Goal: Task Accomplishment & Management: Use online tool/utility

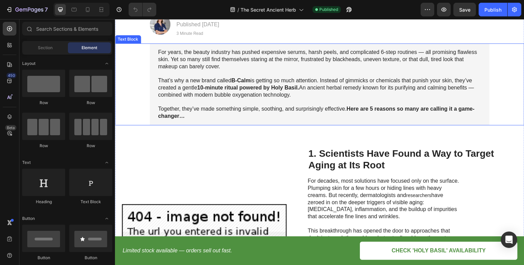
scroll to position [136, 0]
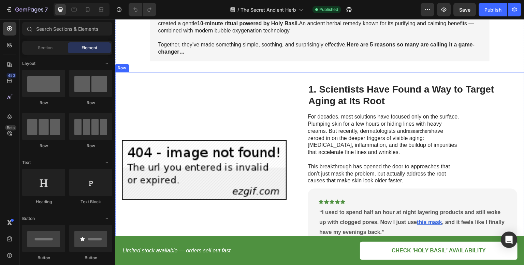
click at [191, 160] on img at bounding box center [204, 170] width 165 height 130
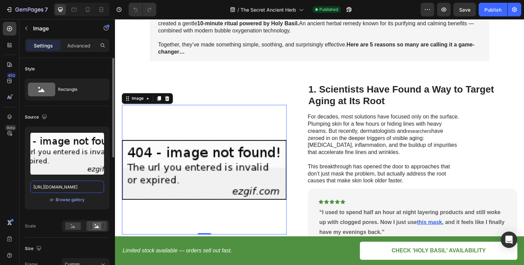
click at [79, 183] on input "[URL][DOMAIN_NAME]" at bounding box center [67, 186] width 74 height 12
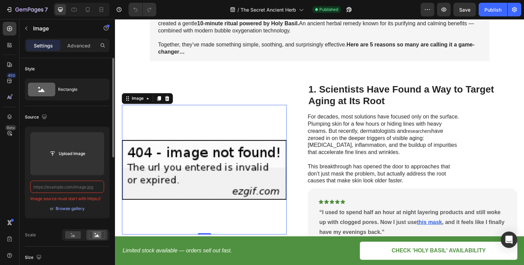
paste input "[URL][DOMAIN_NAME]"
type input "[URL][DOMAIN_NAME]"
click at [244, 76] on div "Image 0 1. Scientists Have Found a Way to Target Aging at Its Root Heading For …" at bounding box center [319, 169] width 409 height 195
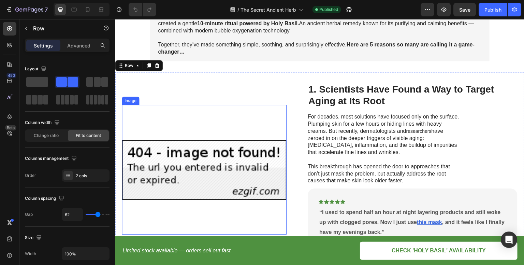
click at [174, 155] on img at bounding box center [204, 170] width 165 height 130
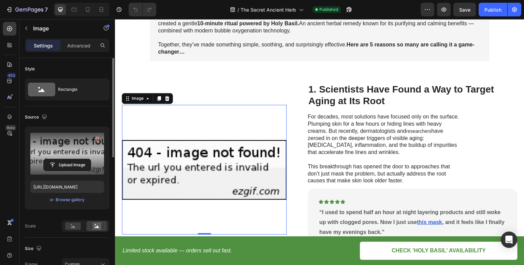
click at [76, 157] on label at bounding box center [67, 153] width 74 height 43
click at [76, 159] on input "file" at bounding box center [67, 165] width 47 height 12
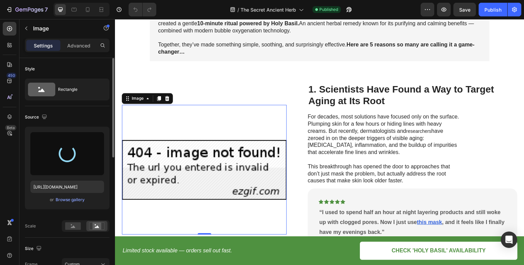
type input "[URL][DOMAIN_NAME]"
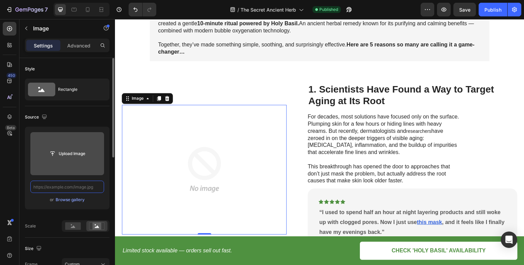
scroll to position [0, 0]
click at [78, 119] on div "Source" at bounding box center [67, 117] width 85 height 11
click at [80, 157] on input "file" at bounding box center [67, 154] width 47 height 12
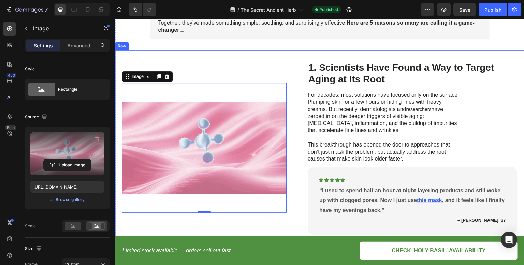
scroll to position [171, 0]
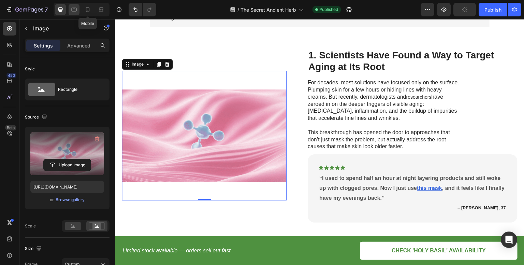
click at [78, 12] on div at bounding box center [74, 9] width 11 height 11
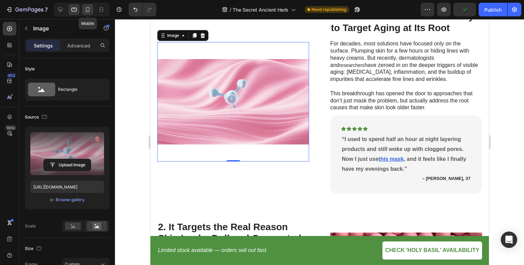
click at [88, 11] on icon at bounding box center [87, 9] width 7 height 7
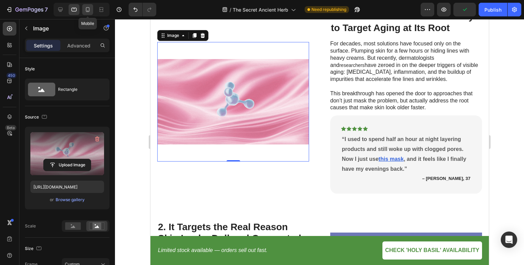
type input "[URL][DOMAIN_NAME]"
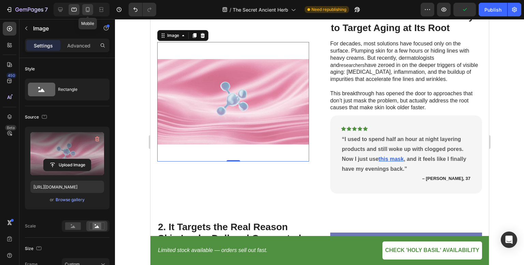
type input "335"
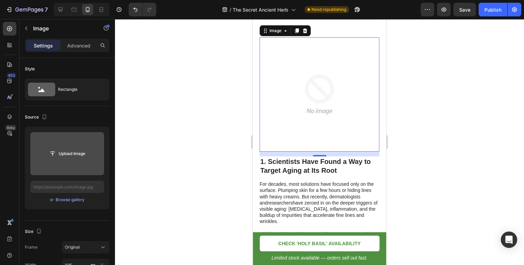
click at [68, 154] on input "file" at bounding box center [67, 154] width 47 height 12
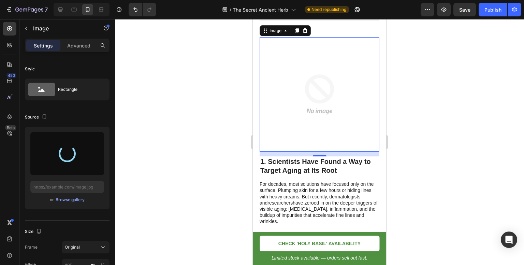
click at [439, 93] on div at bounding box center [319, 142] width 409 height 246
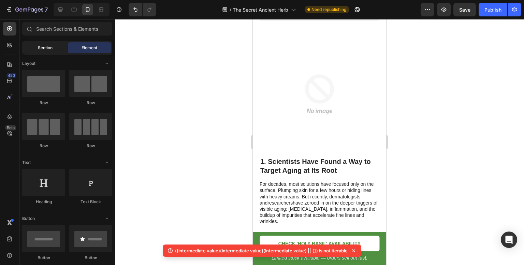
drag, startPoint x: 58, startPoint y: 47, endPoint x: 54, endPoint y: 49, distance: 4.8
click at [58, 47] on div "Section" at bounding box center [45, 47] width 43 height 11
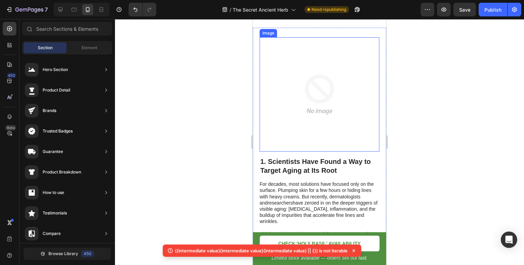
click at [318, 114] on img at bounding box center [319, 94] width 114 height 114
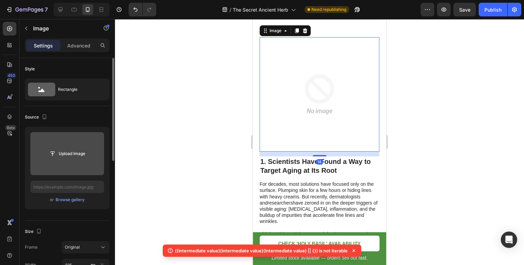
click at [67, 152] on input "file" at bounding box center [67, 154] width 47 height 12
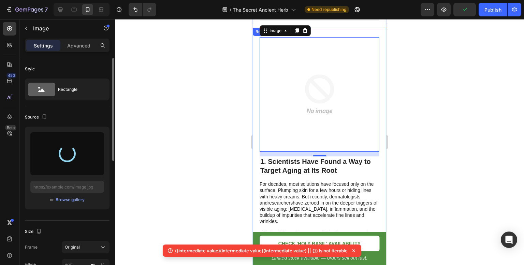
type input "[URL][DOMAIN_NAME]"
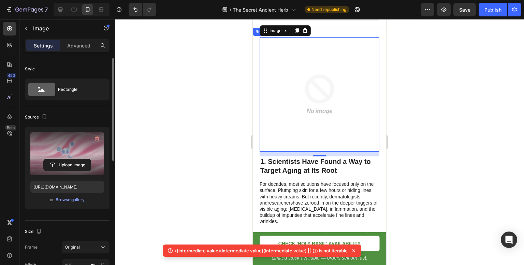
click at [174, 120] on div at bounding box center [319, 142] width 409 height 246
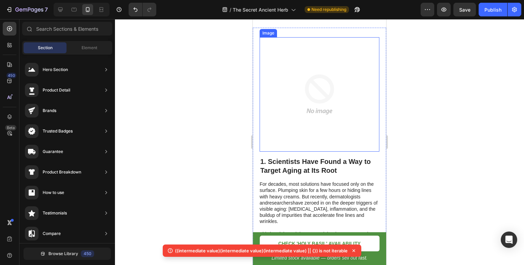
click at [285, 103] on img at bounding box center [319, 94] width 114 height 114
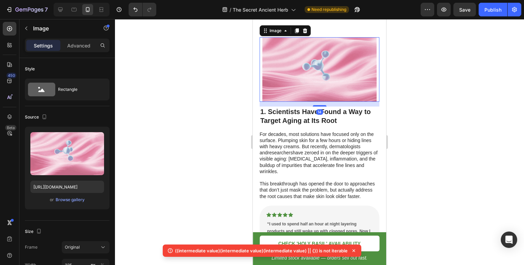
click at [220, 101] on div at bounding box center [319, 142] width 409 height 246
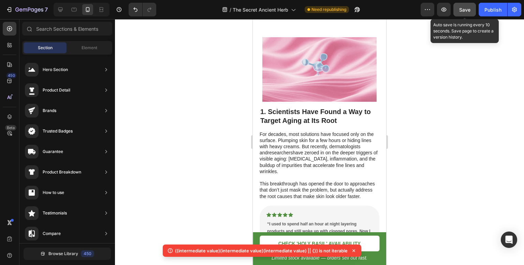
click at [465, 11] on span "Save" at bounding box center [464, 10] width 11 height 6
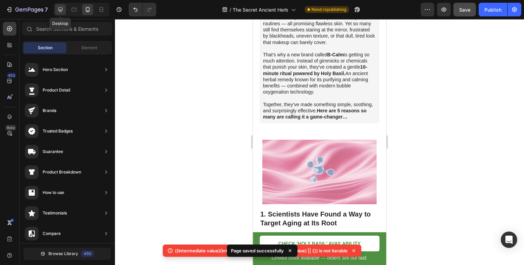
click at [62, 12] on icon at bounding box center [60, 9] width 7 height 7
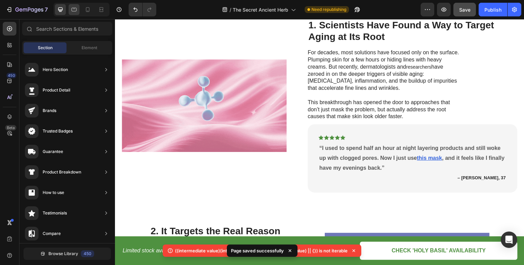
click at [75, 13] on icon at bounding box center [74, 9] width 7 height 7
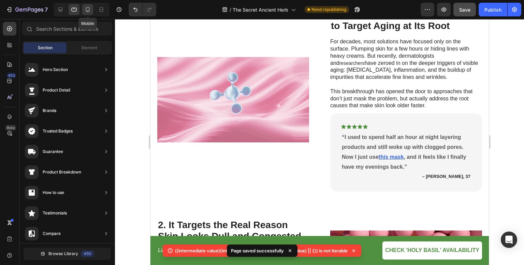
click at [89, 11] on icon at bounding box center [87, 9] width 7 height 7
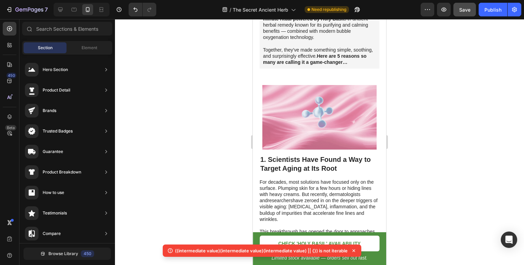
scroll to position [137, 0]
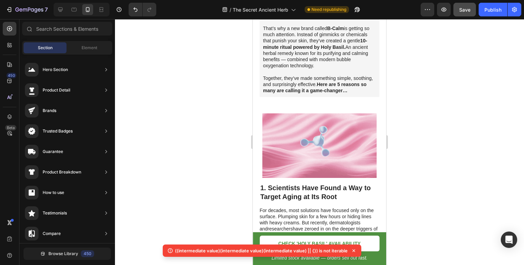
click at [455, 112] on div at bounding box center [319, 142] width 409 height 246
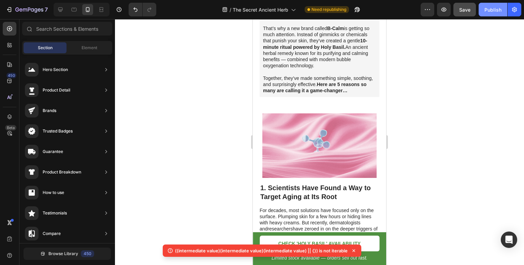
click at [496, 13] on div "Publish" at bounding box center [492, 9] width 17 height 7
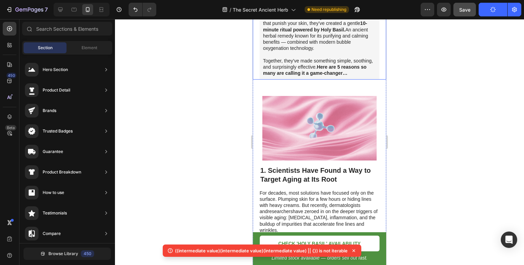
scroll to position [171, 0]
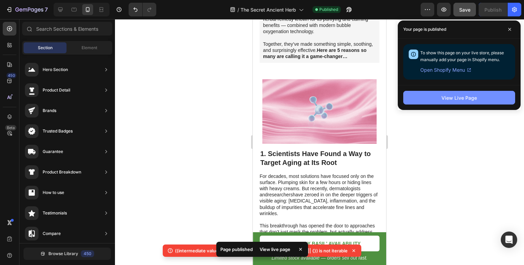
click at [423, 98] on button "View Live Page" at bounding box center [459, 98] width 112 height 14
